Goal: Subscribe to service/newsletter

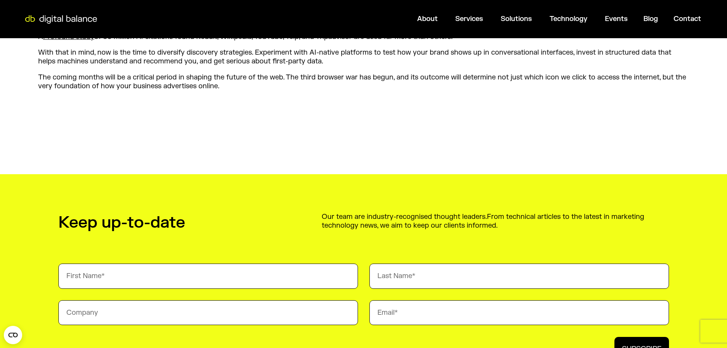
scroll to position [878, 0]
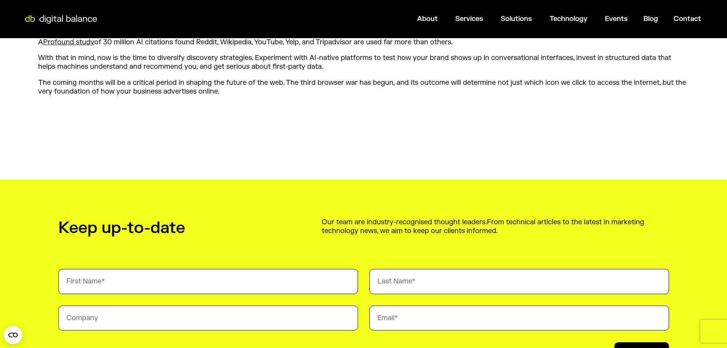
click at [171, 276] on input "First Name" at bounding box center [208, 281] width 300 height 25
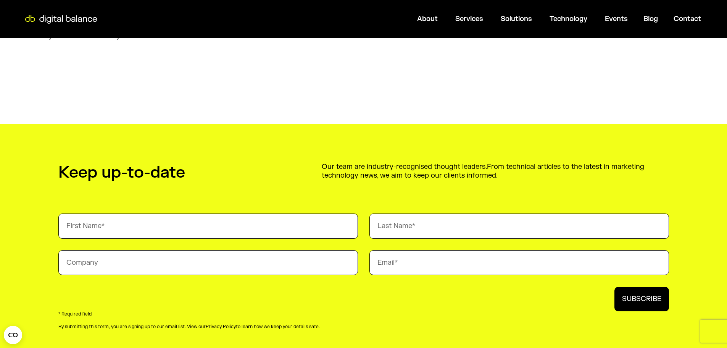
scroll to position [955, 0]
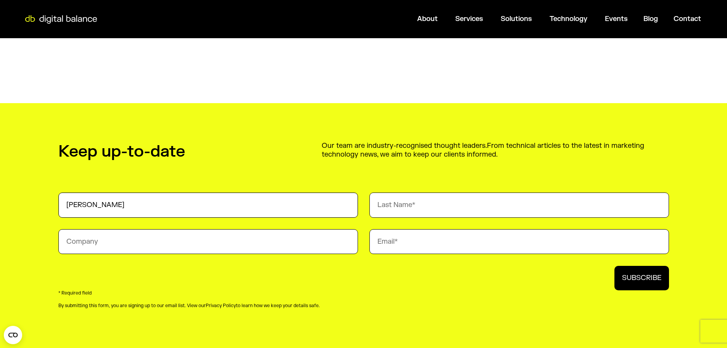
type input "[PERSON_NAME]"
click at [394, 205] on input "Last Name" at bounding box center [520, 204] width 300 height 25
type input "[PERSON_NAME]"
click at [182, 247] on input "Company" at bounding box center [208, 241] width 300 height 25
type input "Stage II"
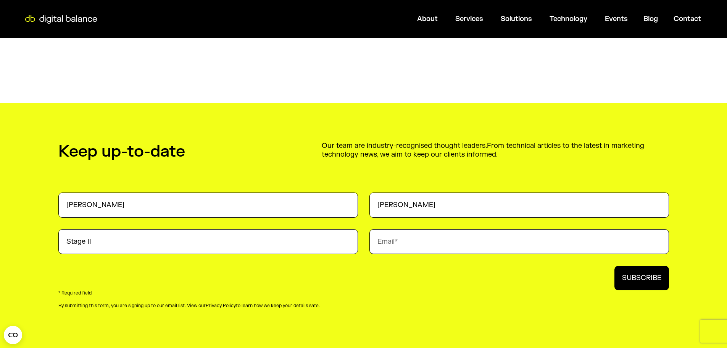
click at [400, 246] on input "Email" at bounding box center [520, 241] width 300 height 25
type input "[EMAIL_ADDRESS][DOMAIN_NAME]"
click at [664, 278] on button "SUBSCRIBE" at bounding box center [642, 278] width 55 height 24
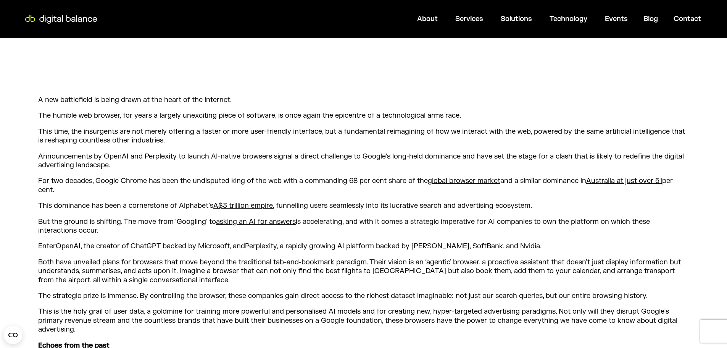
scroll to position [267, 0]
